Goal: Task Accomplishment & Management: Complete application form

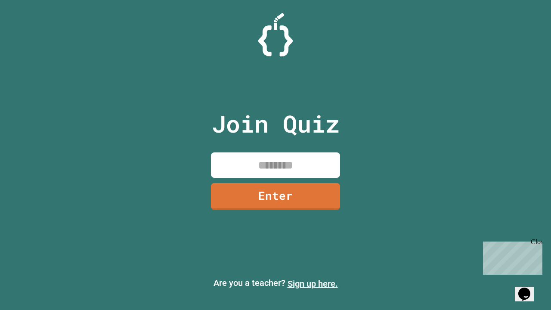
click at [312, 284] on link "Sign up here." at bounding box center [312, 283] width 50 height 10
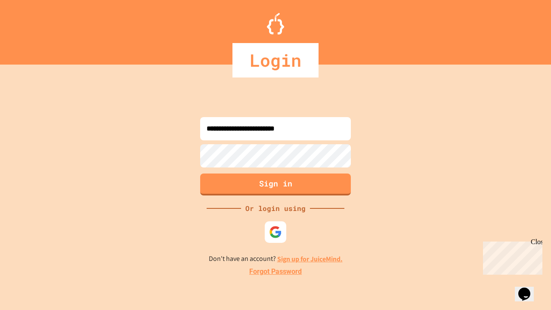
type input "**********"
